Goal: Check status: Check status

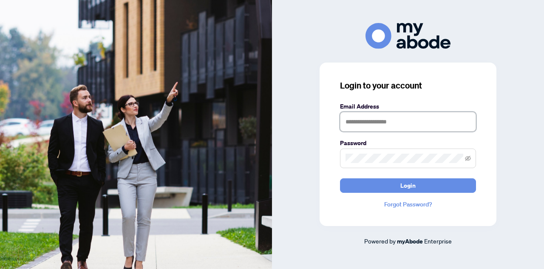
click at [394, 117] on input "text" at bounding box center [408, 122] width 136 height 20
type input "**********"
click at [340, 178] on button "Login" at bounding box center [408, 185] width 136 height 14
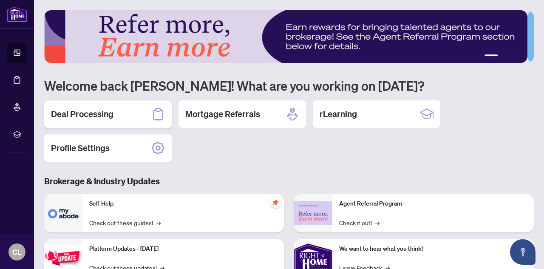
click at [126, 111] on div "Deal Processing" at bounding box center [108, 113] width 128 height 27
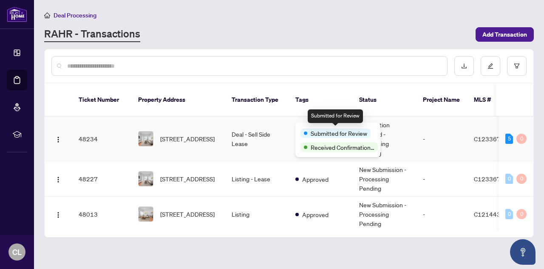
click at [316, 130] on span "Submitted for Review" at bounding box center [339, 132] width 57 height 9
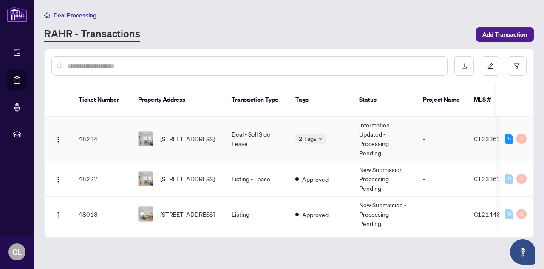
click at [115, 126] on td "48234" at bounding box center [102, 139] width 60 height 45
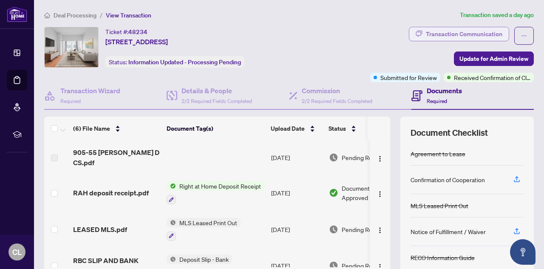
click at [461, 32] on div "Transaction Communication" at bounding box center [464, 34] width 77 height 14
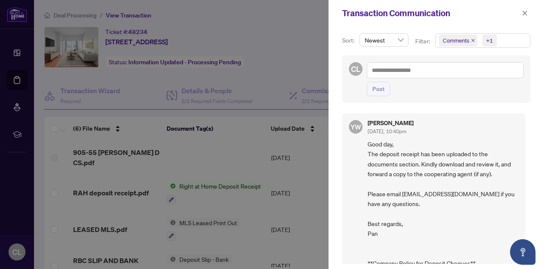
click at [277, 55] on div at bounding box center [272, 134] width 544 height 269
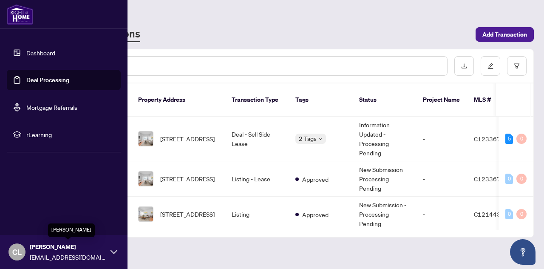
click at [42, 248] on span "[PERSON_NAME]" at bounding box center [68, 246] width 77 height 9
click at [30, 199] on span "Logout" at bounding box center [34, 201] width 19 height 14
